Goal: Find contact information: Find contact information

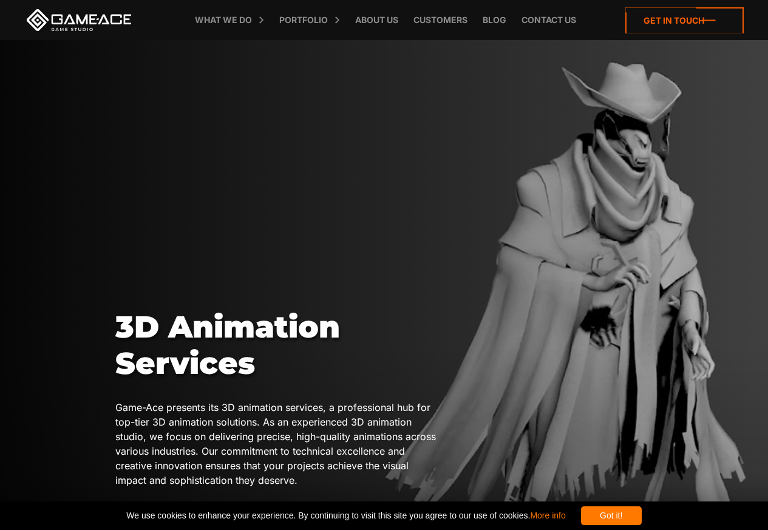
click at [657, 20] on icon at bounding box center [684, 20] width 118 height 26
